Goal: Communication & Community: Participate in discussion

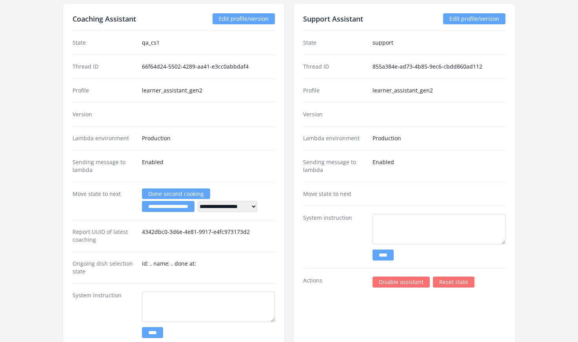
scroll to position [1257, 0]
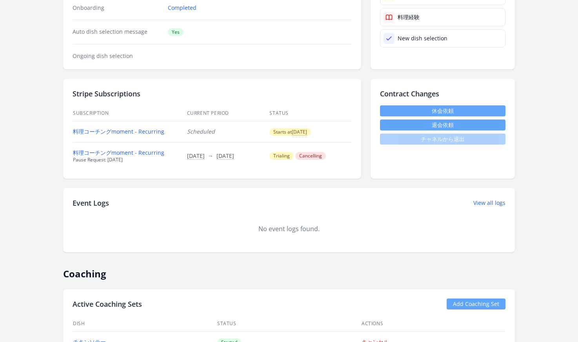
scroll to position [187, 0]
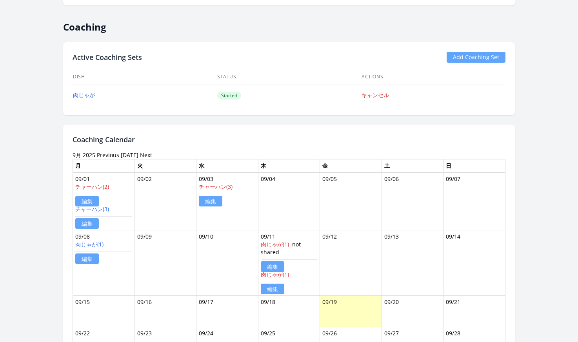
scroll to position [6, 0]
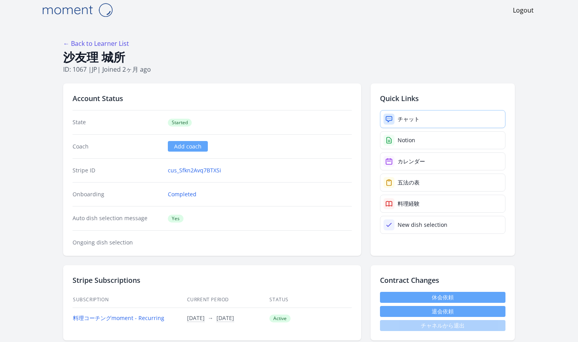
click at [396, 121] on link "チャット" at bounding box center [442, 119] width 125 height 18
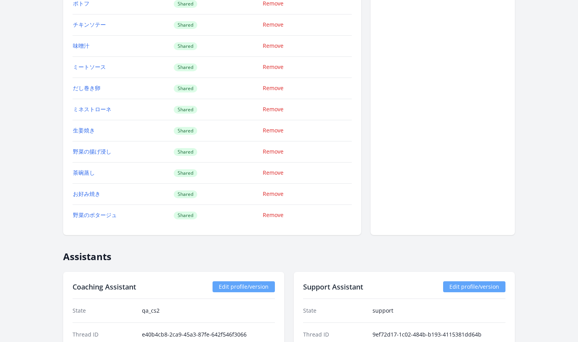
scroll to position [1169, 0]
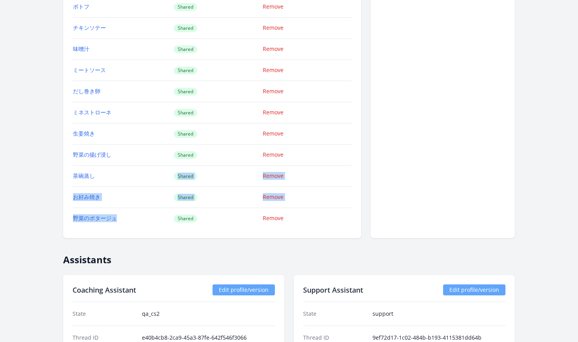
drag, startPoint x: 125, startPoint y: 178, endPoint x: 124, endPoint y: 220, distance: 42.8
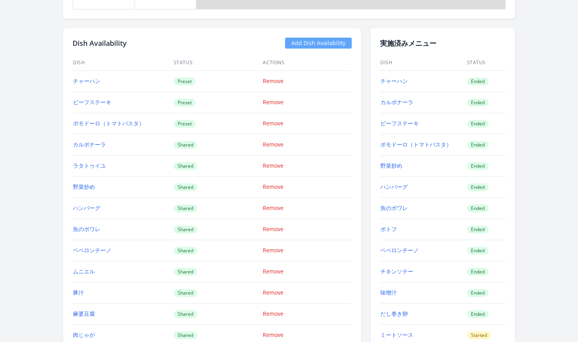
scroll to position [782, 0]
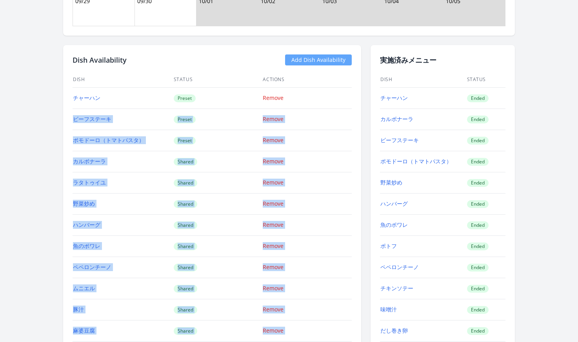
drag, startPoint x: 130, startPoint y: 222, endPoint x: 111, endPoint y: 104, distance: 119.1
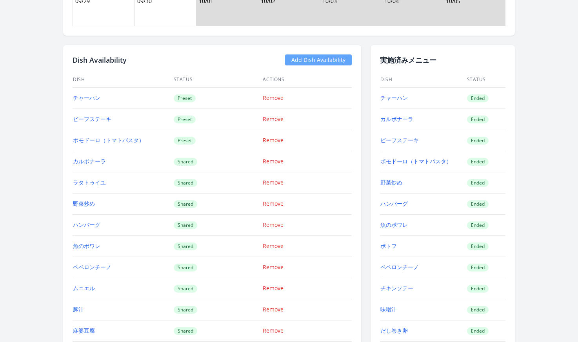
click at [109, 95] on td "チャーハン" at bounding box center [123, 97] width 101 height 21
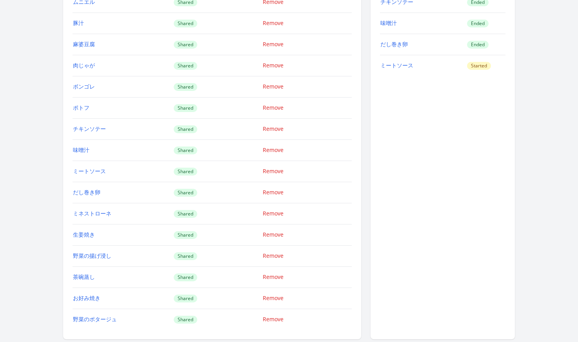
scroll to position [1200, 0]
